Goal: Find specific page/section: Find specific page/section

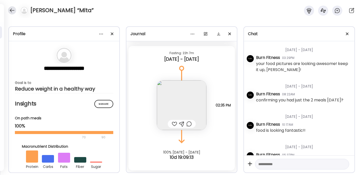
scroll to position [41, 0]
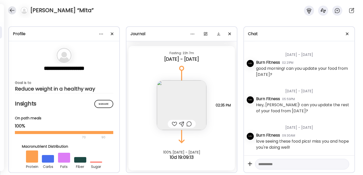
click at [13, 10] on div at bounding box center [12, 10] width 8 height 8
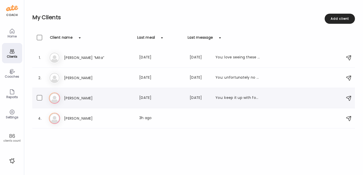
click at [76, 100] on h3 "[PERSON_NAME]" at bounding box center [86, 98] width 44 height 6
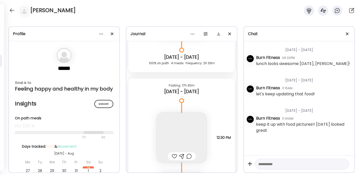
scroll to position [1922, 0]
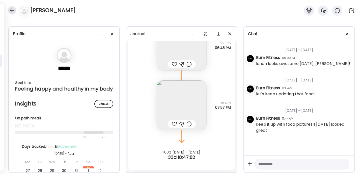
click at [15, 11] on div at bounding box center [12, 10] width 8 height 8
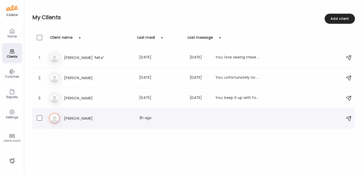
click at [89, 119] on h3 "[PERSON_NAME]" at bounding box center [86, 118] width 44 height 6
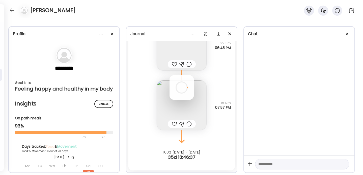
scroll to position [1314, 0]
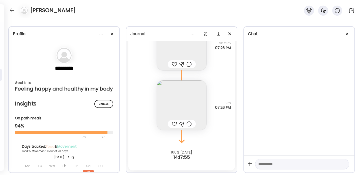
click at [175, 124] on div at bounding box center [174, 124] width 5 height 6
click at [189, 99] on img at bounding box center [181, 104] width 49 height 49
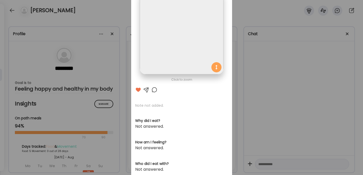
click at [248, 82] on div "Ate Coach Dashboard Wahoo! It’s official Take a moment to set up your Coach Pro…" at bounding box center [181, 87] width 363 height 175
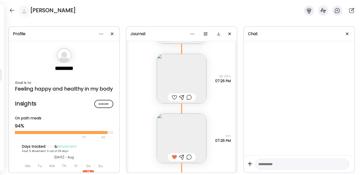
scroll to position [1275, 0]
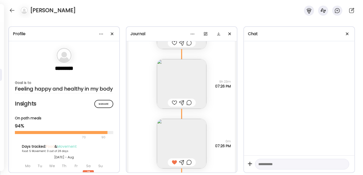
click at [174, 101] on div at bounding box center [174, 102] width 5 height 6
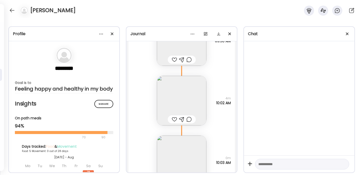
scroll to position [1140, 0]
click at [179, 96] on img at bounding box center [181, 99] width 49 height 49
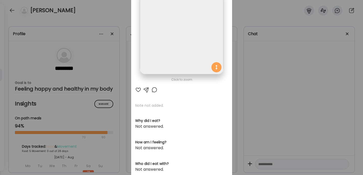
click at [263, 70] on div "Ate Coach Dashboard Wahoo! It’s official Take a moment to set up your Coach Pro…" at bounding box center [181, 87] width 363 height 175
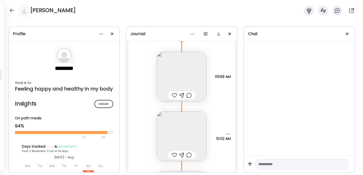
scroll to position [1105, 0]
click at [173, 153] on div at bounding box center [174, 154] width 5 height 6
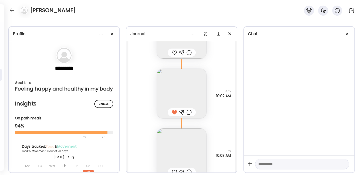
scroll to position [1153, 0]
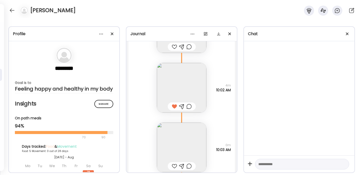
click at [173, 163] on div at bounding box center [174, 166] width 5 height 6
click at [11, 8] on div at bounding box center [12, 10] width 8 height 8
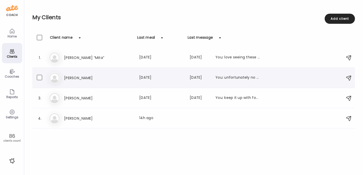
click at [75, 75] on h3 "[PERSON_NAME]" at bounding box center [86, 78] width 44 height 6
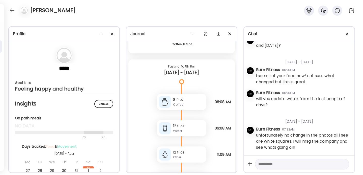
scroll to position [2454, 0]
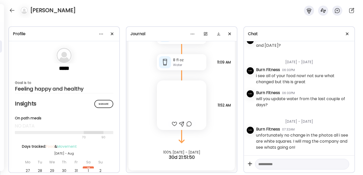
click at [7, 11] on div "[PERSON_NAME]" at bounding box center [181, 9] width 363 height 18
click at [11, 10] on div at bounding box center [12, 10] width 8 height 8
